Goal: Task Accomplishment & Management: Complete application form

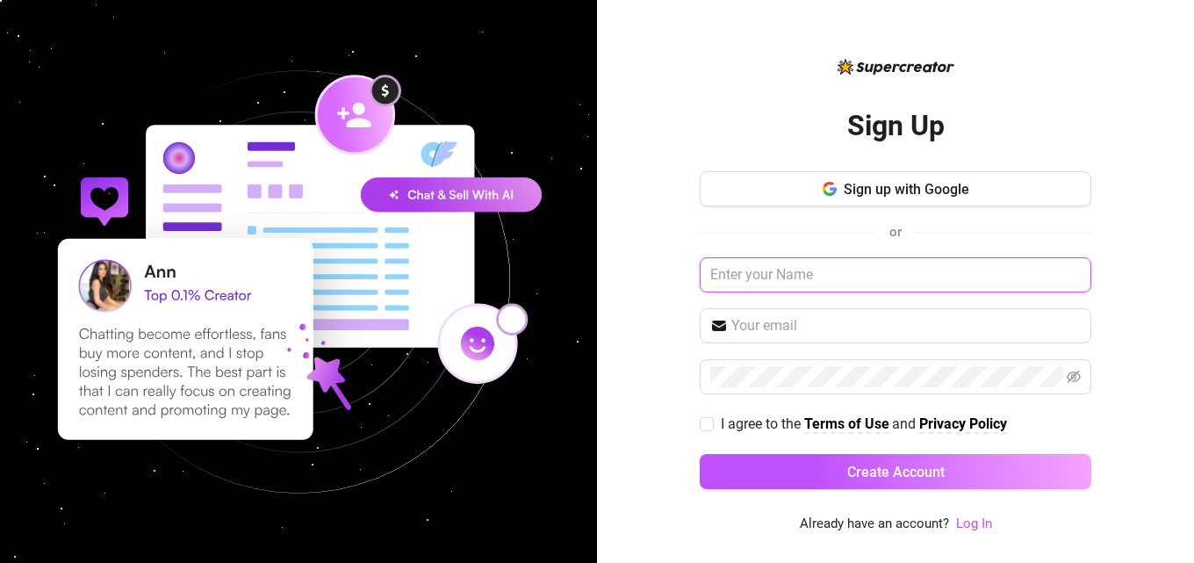
click at [776, 283] on input "text" at bounding box center [895, 274] width 391 height 35
type input "[PERSON_NAME]"
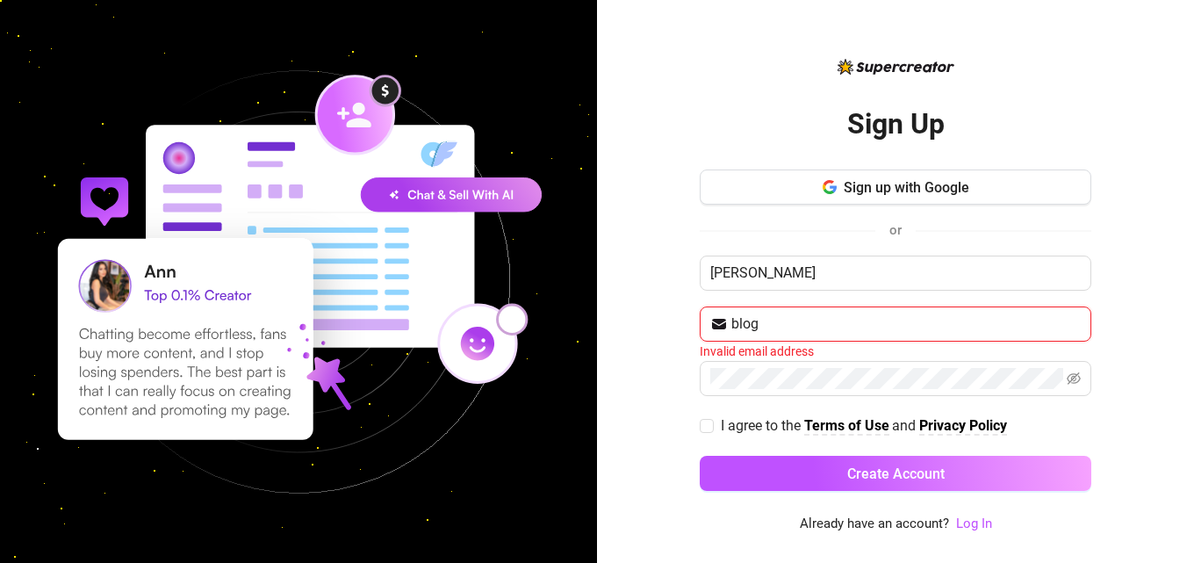
type input "[EMAIL_ADDRESS][DOMAIN_NAME]"
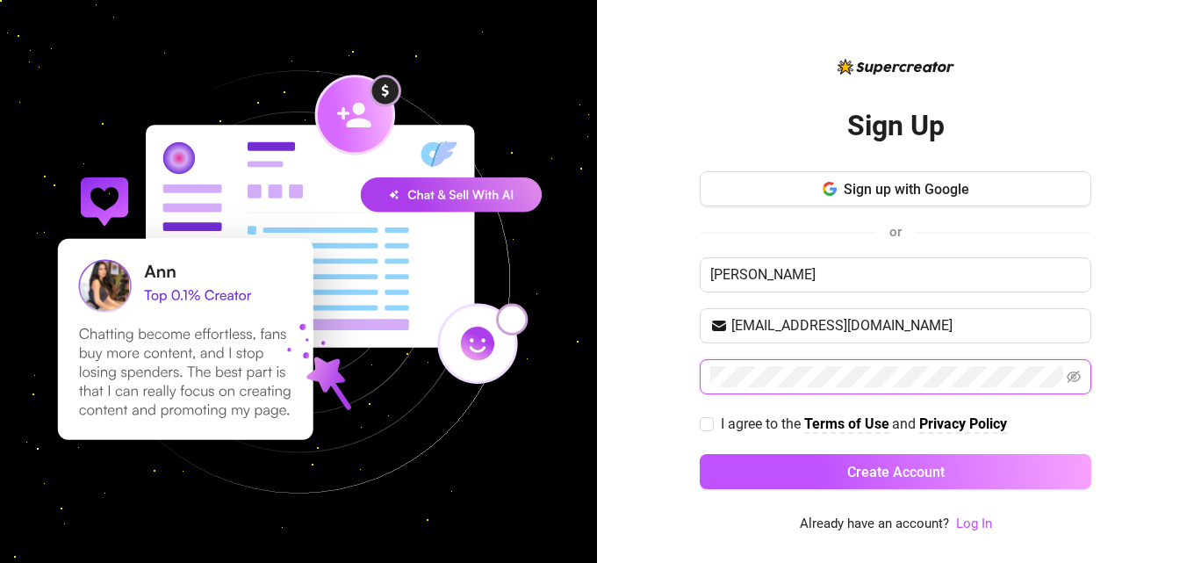
click at [700, 454] on button "Create Account" at bounding box center [895, 471] width 391 height 35
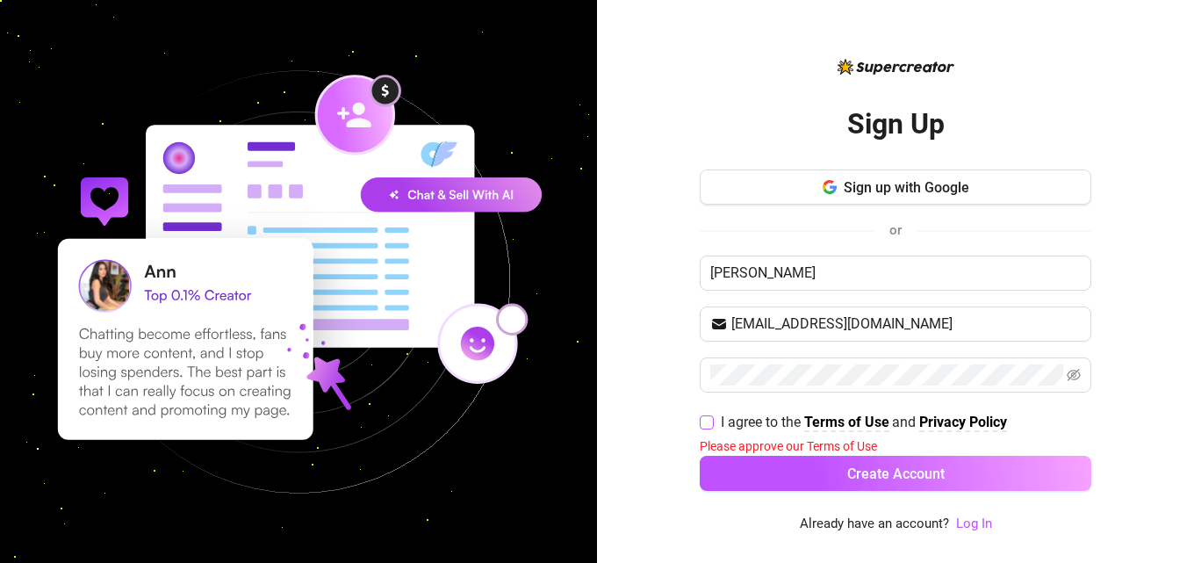
click at [704, 413] on label "I agree to the Terms of Use and Privacy Policy" at bounding box center [857, 422] width 314 height 22
click at [704, 415] on input "I agree to the Terms of Use and Privacy Policy" at bounding box center [706, 421] width 12 height 12
checkbox input "true"
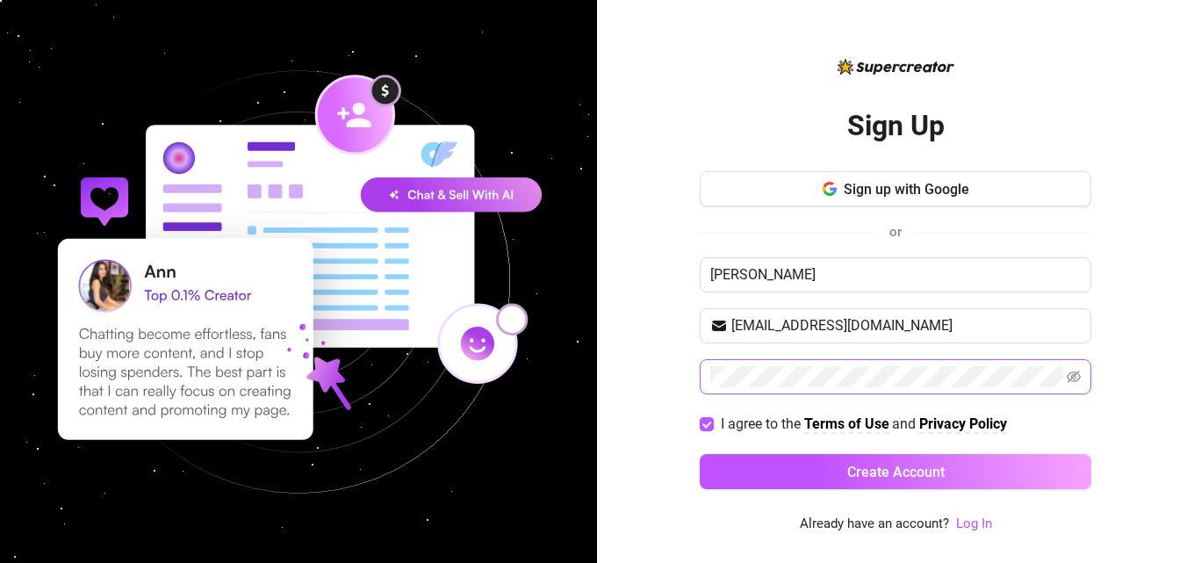
click at [1073, 369] on span at bounding box center [1073, 376] width 14 height 21
click at [1075, 376] on icon "eye-invisible" at bounding box center [1073, 377] width 14 height 14
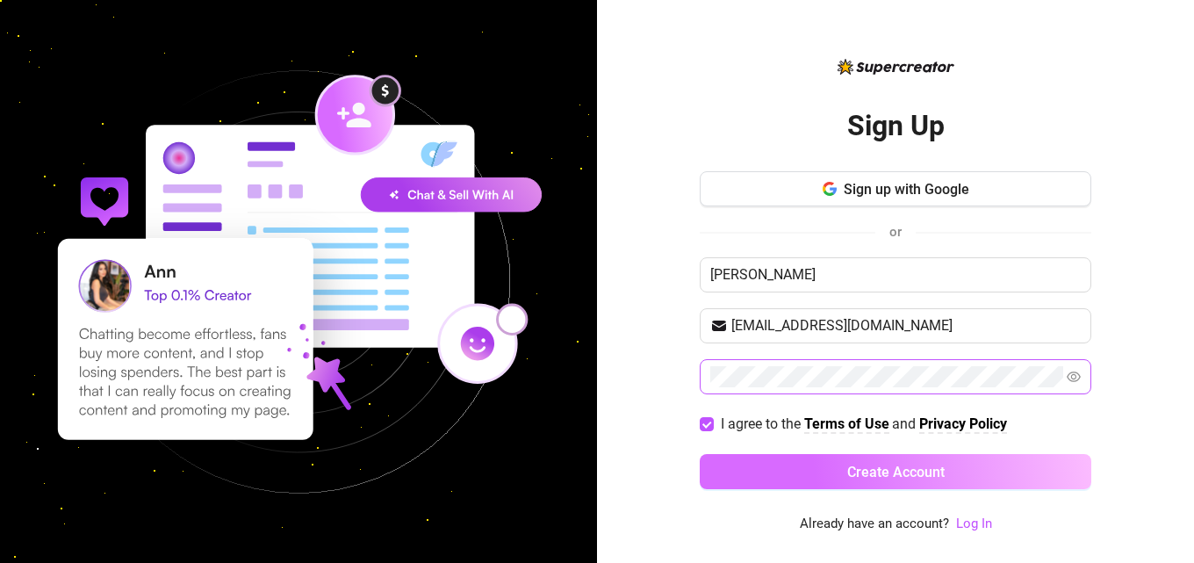
click at [842, 466] on button "Create Account" at bounding box center [895, 471] width 391 height 35
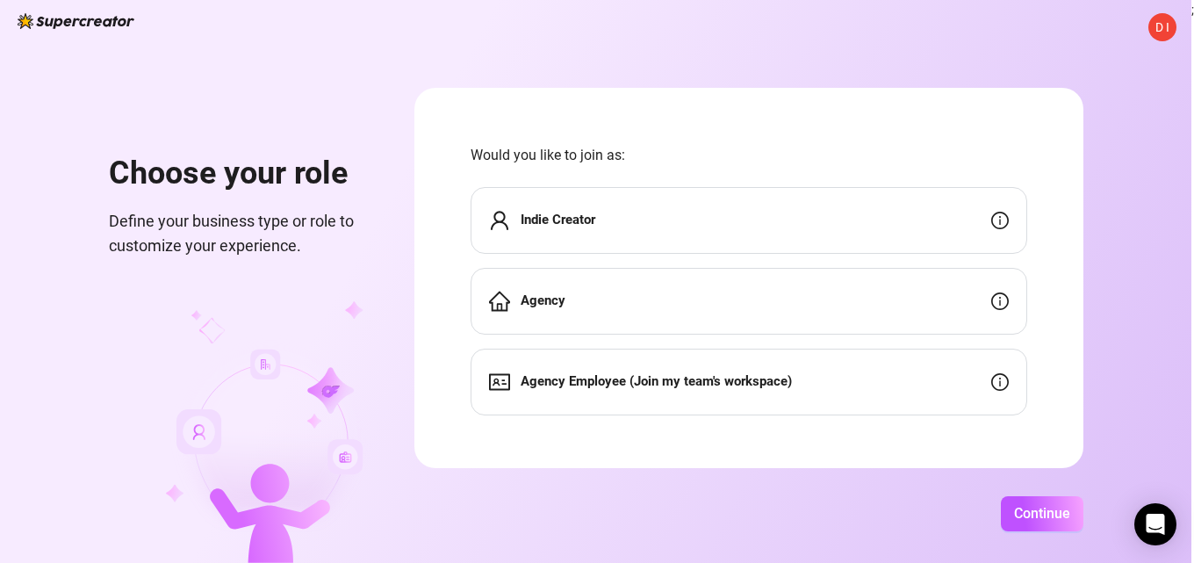
click at [900, 221] on div "Indie Creator" at bounding box center [748, 220] width 556 height 67
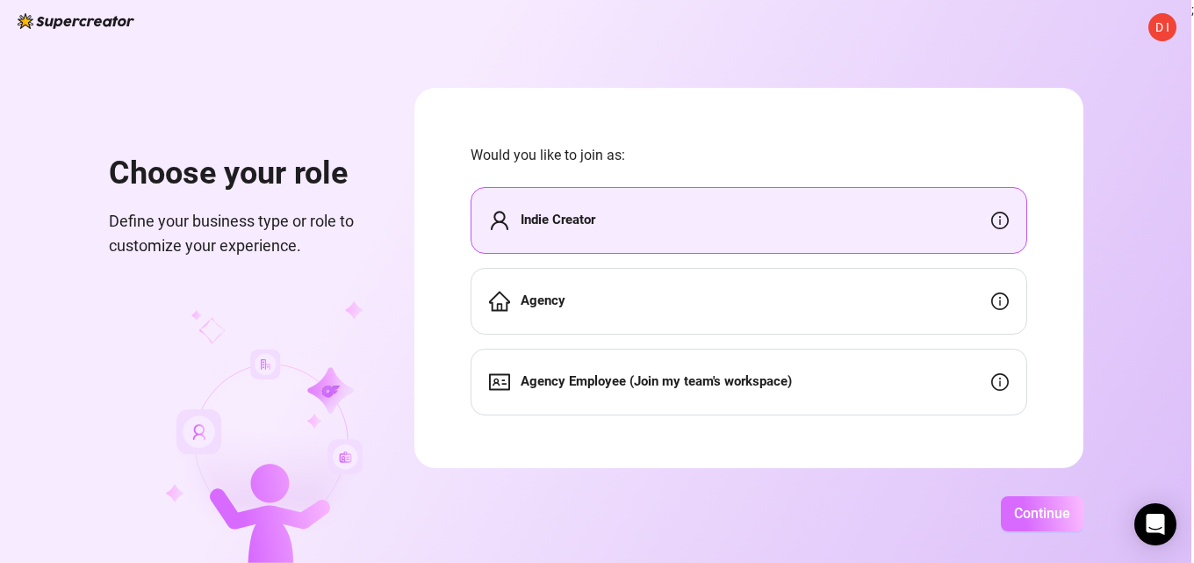
click at [1022, 506] on span "Continue" at bounding box center [1042, 513] width 56 height 17
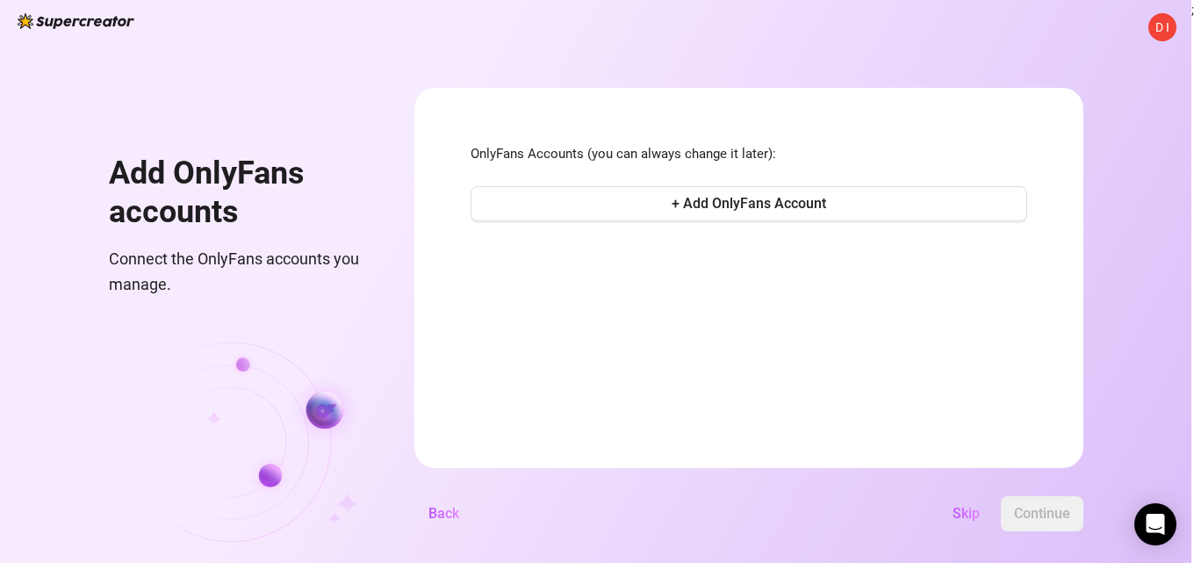
click at [1161, 27] on span "D I" at bounding box center [1162, 27] width 14 height 19
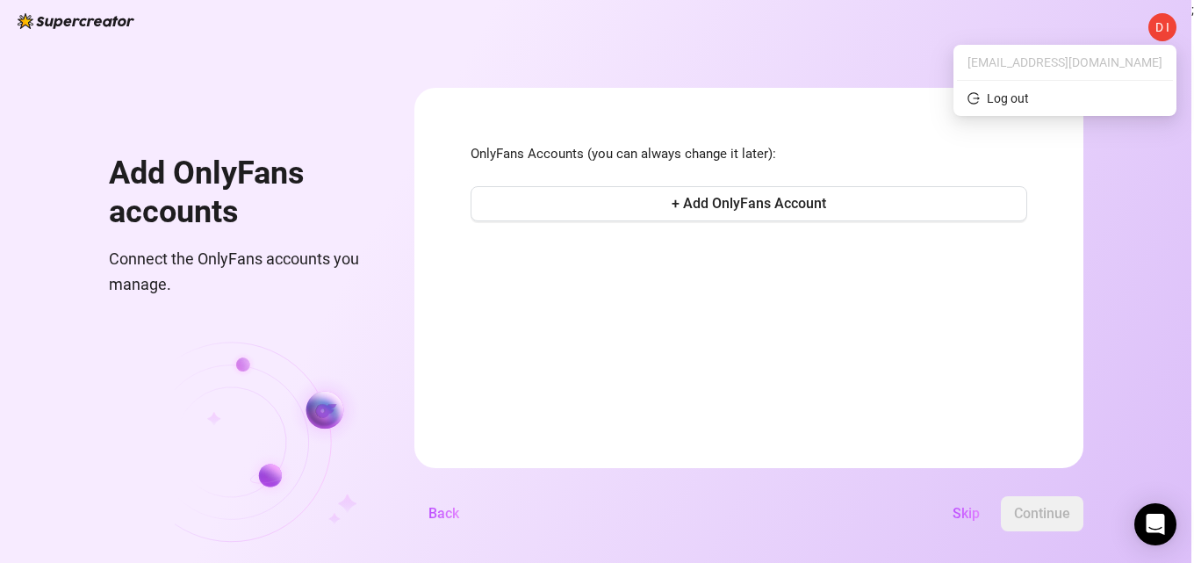
click at [868, 44] on div "D I Add OnlyFans accounts Connect the OnlyFans accounts you manage. OnlyFans Ac…" at bounding box center [595, 281] width 1191 height 563
